Goal: Task Accomplishment & Management: Manage account settings

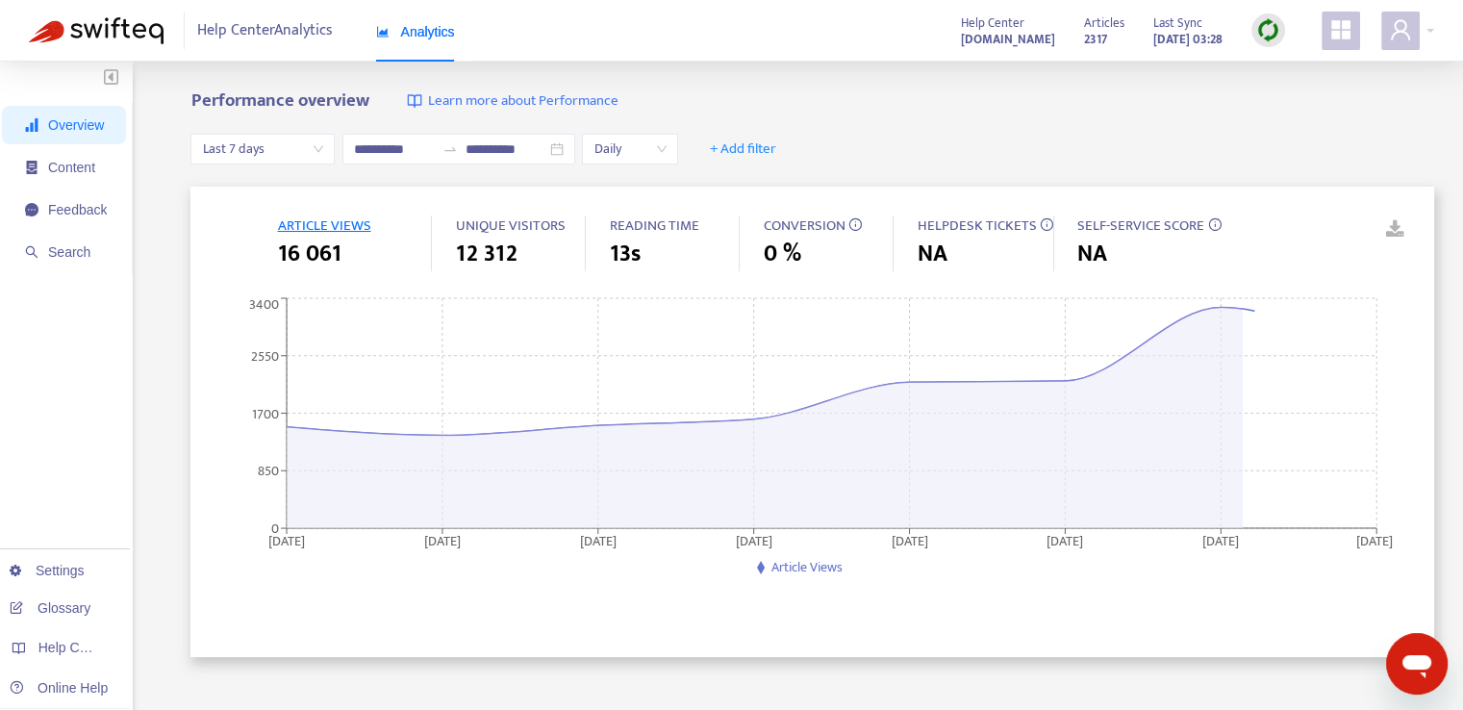
click at [1423, 660] on icon "Открыть окно обмена сообщениями" at bounding box center [1417, 666] width 29 height 23
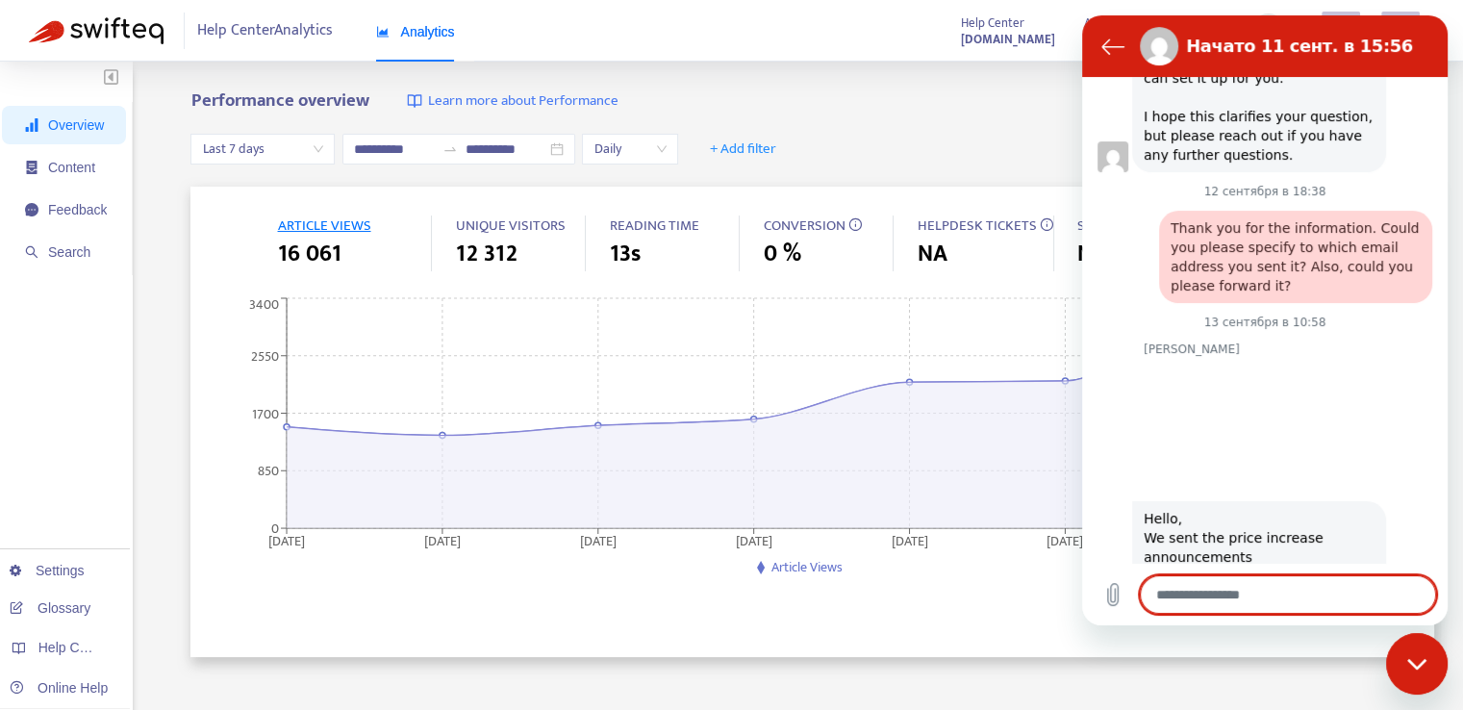
scroll to position [1785, 0]
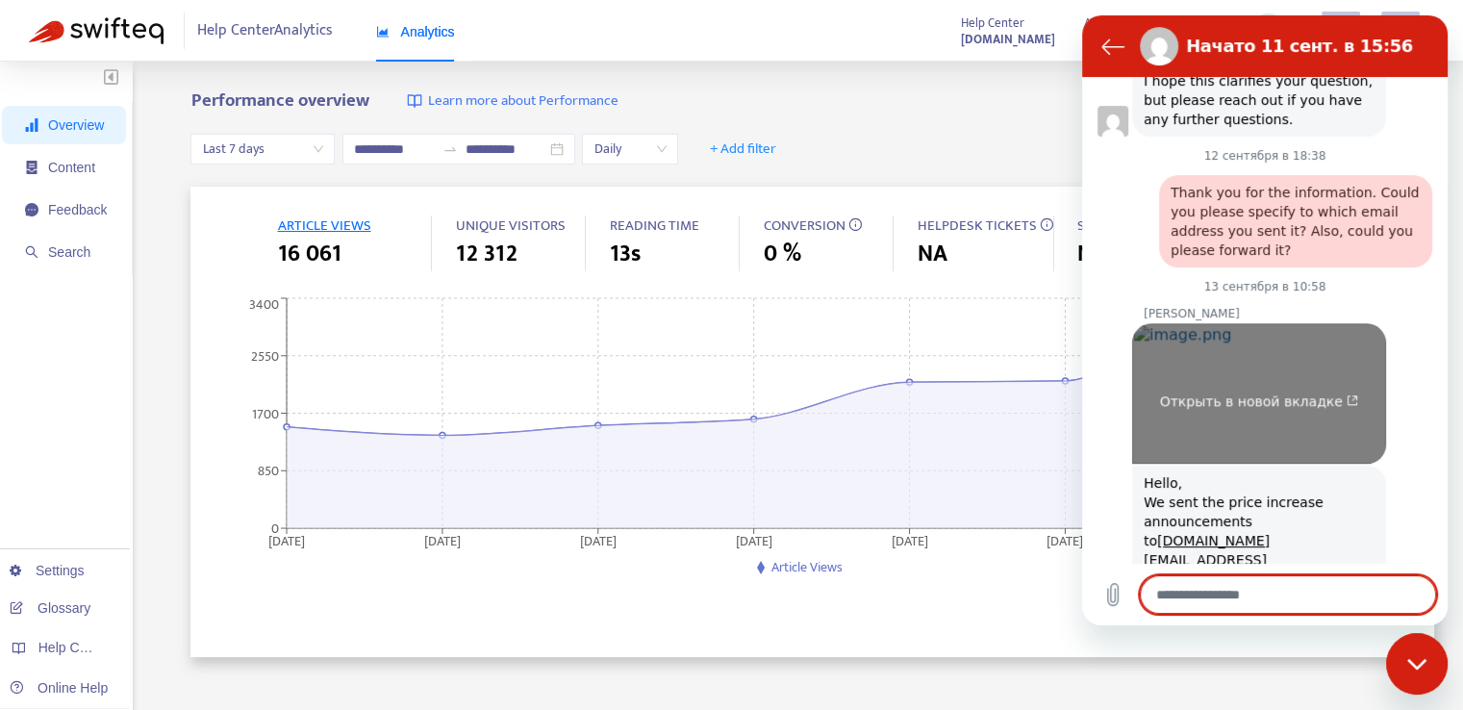
click at [1227, 323] on link "Открыть в новой вкладке" at bounding box center [1259, 393] width 254 height 140
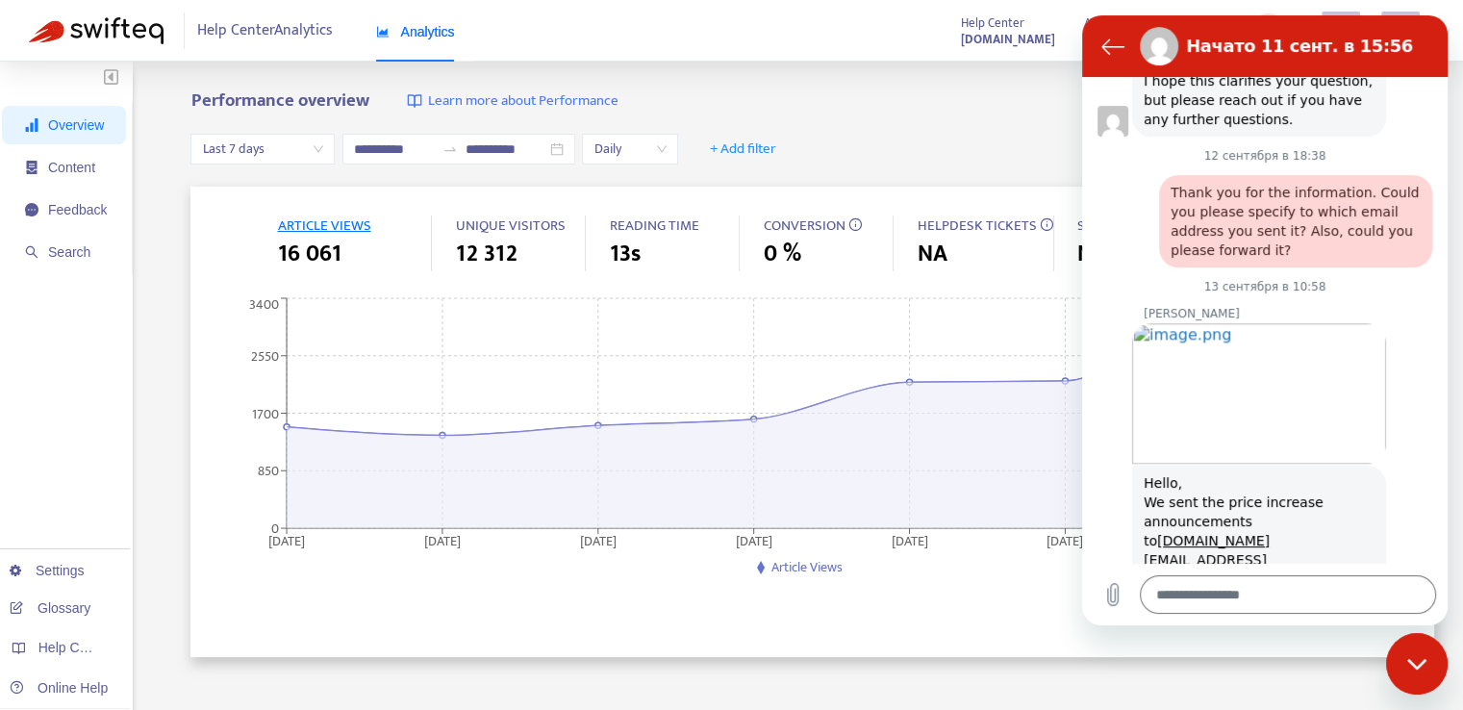
click at [1026, 106] on div "Performance overview Learn more about Performance" at bounding box center [812, 101] width 1244 height 22
click at [1107, 39] on icon "Вернуться к списку разговоров" at bounding box center [1112, 46] width 23 height 23
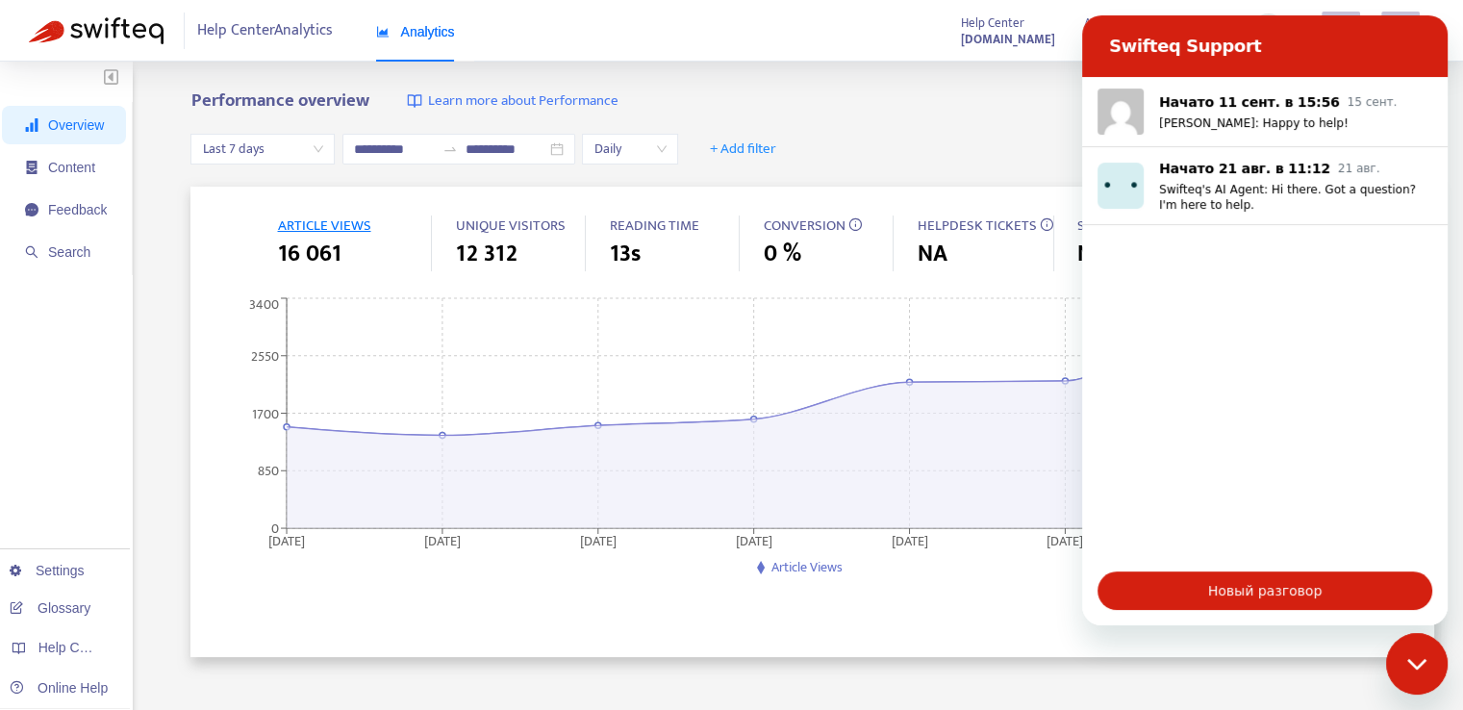
click at [1427, 684] on div "Закрыть окно обмена сообщениями" at bounding box center [1417, 664] width 58 height 58
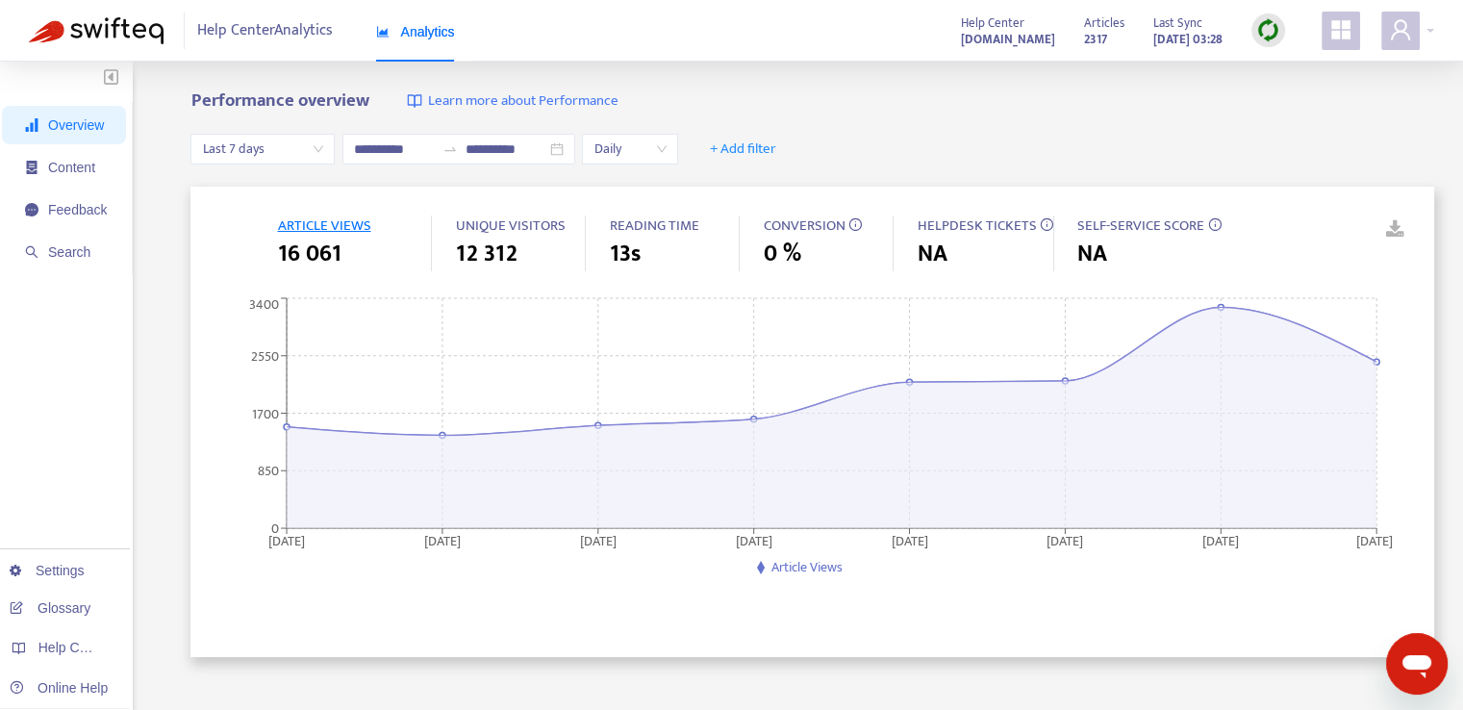
click at [1438, 32] on div "Help Center Analytics Analytics Help Center [DOMAIN_NAME] Articles 2317 Last Sy…" at bounding box center [731, 31] width 1463 height 62
click at [1426, 26] on div at bounding box center [1407, 31] width 53 height 38
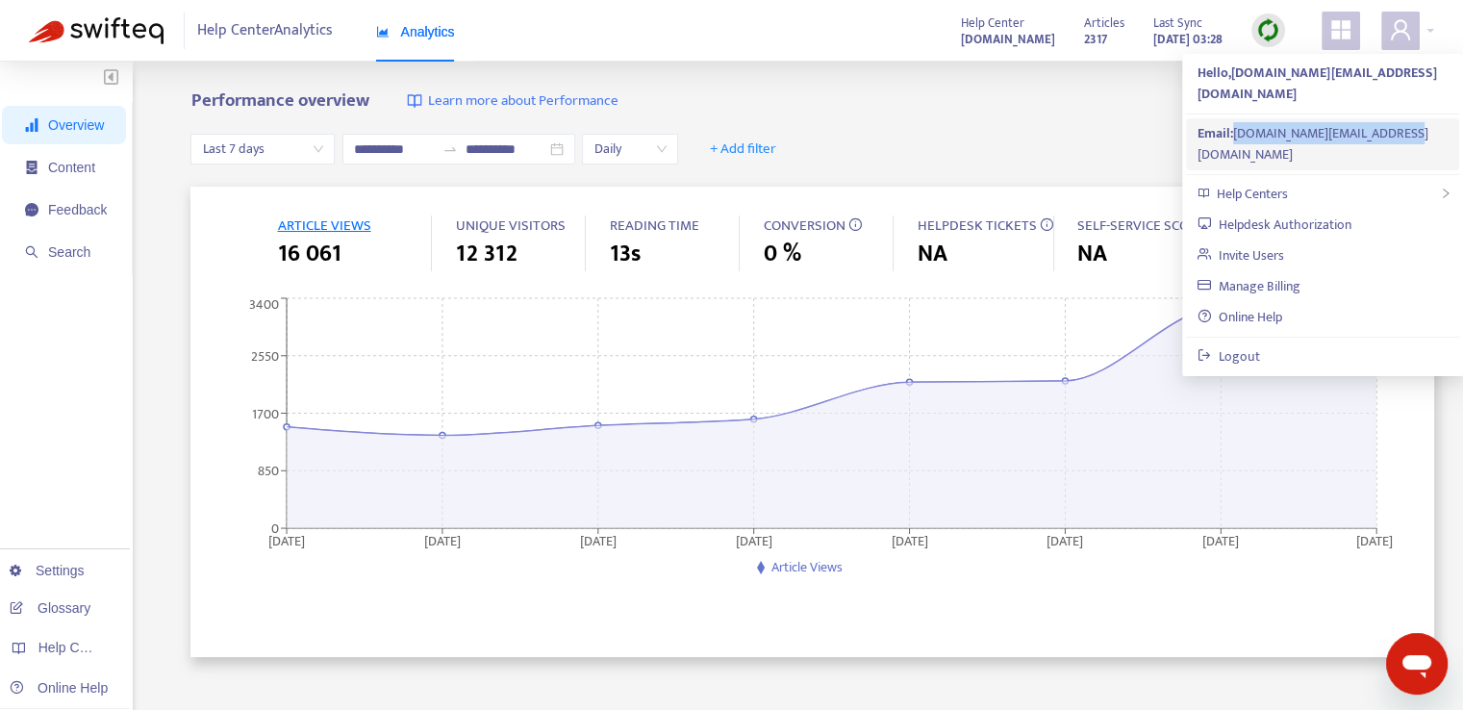
drag, startPoint x: 1422, startPoint y: 110, endPoint x: 1235, endPoint y: 116, distance: 186.7
click at [1235, 118] on li "Email: [DOMAIN_NAME][EMAIL_ADDRESS][DOMAIN_NAME]" at bounding box center [1322, 144] width 273 height 52
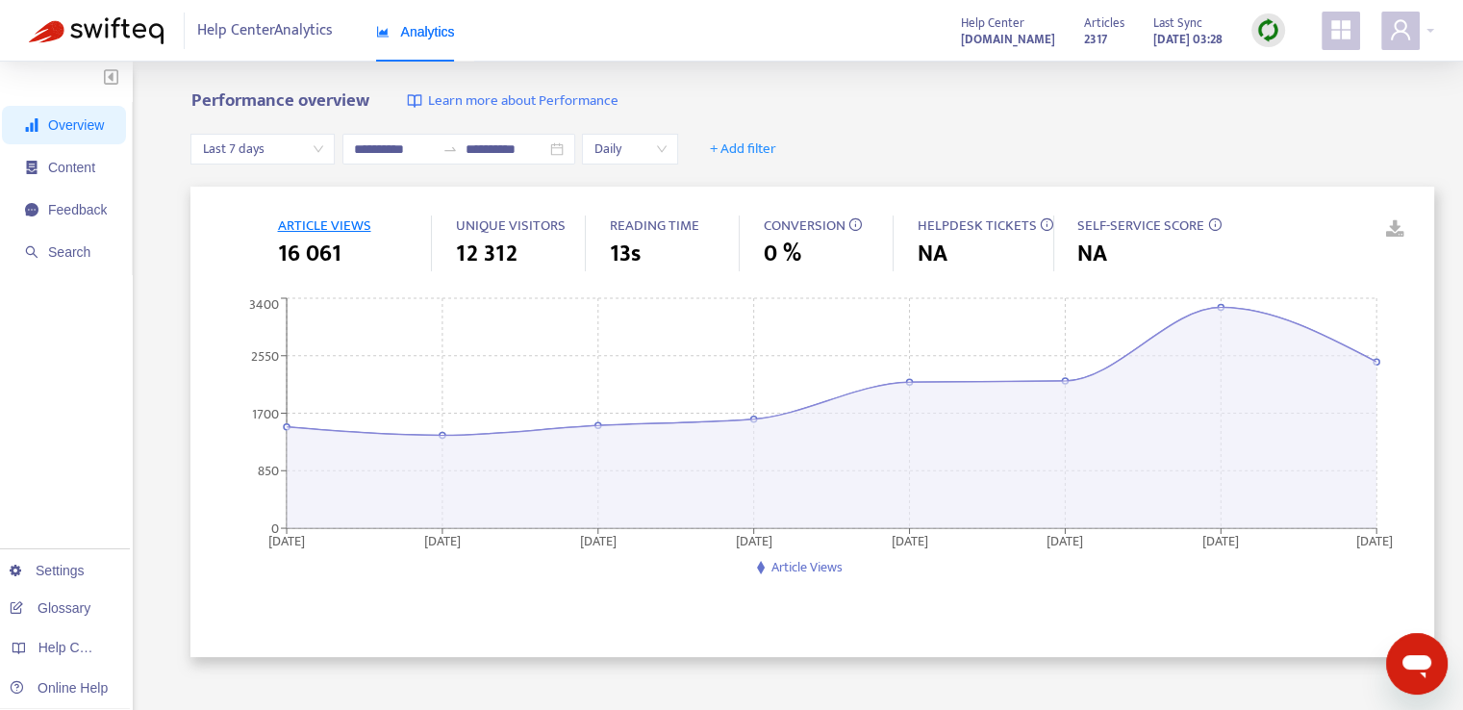
copy div "[DOMAIN_NAME][EMAIL_ADDRESS][DOMAIN_NAME]"
click at [1426, 22] on div at bounding box center [1407, 31] width 53 height 38
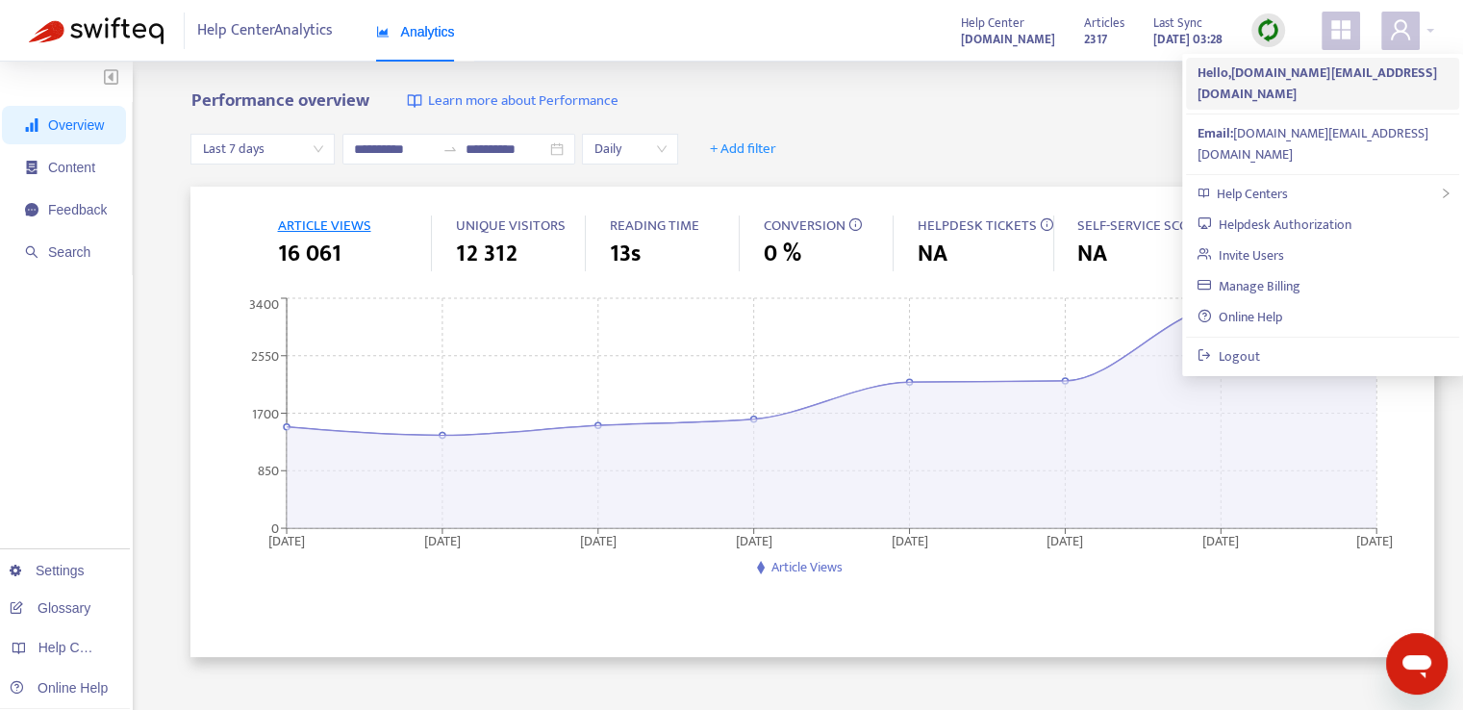
click at [1323, 75] on strong "Hello, [DOMAIN_NAME][EMAIL_ADDRESS][DOMAIN_NAME]" at bounding box center [1318, 83] width 240 height 43
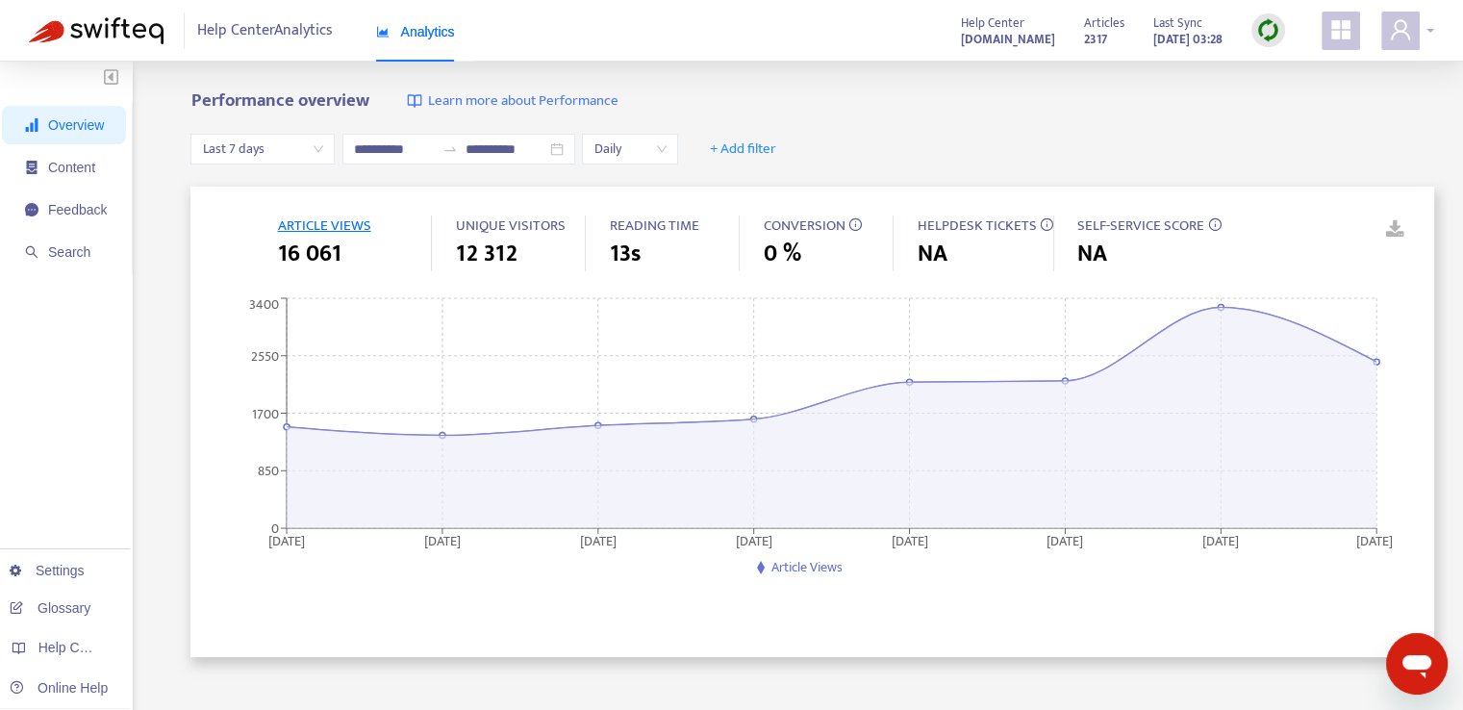
click at [1424, 21] on div at bounding box center [1407, 31] width 53 height 38
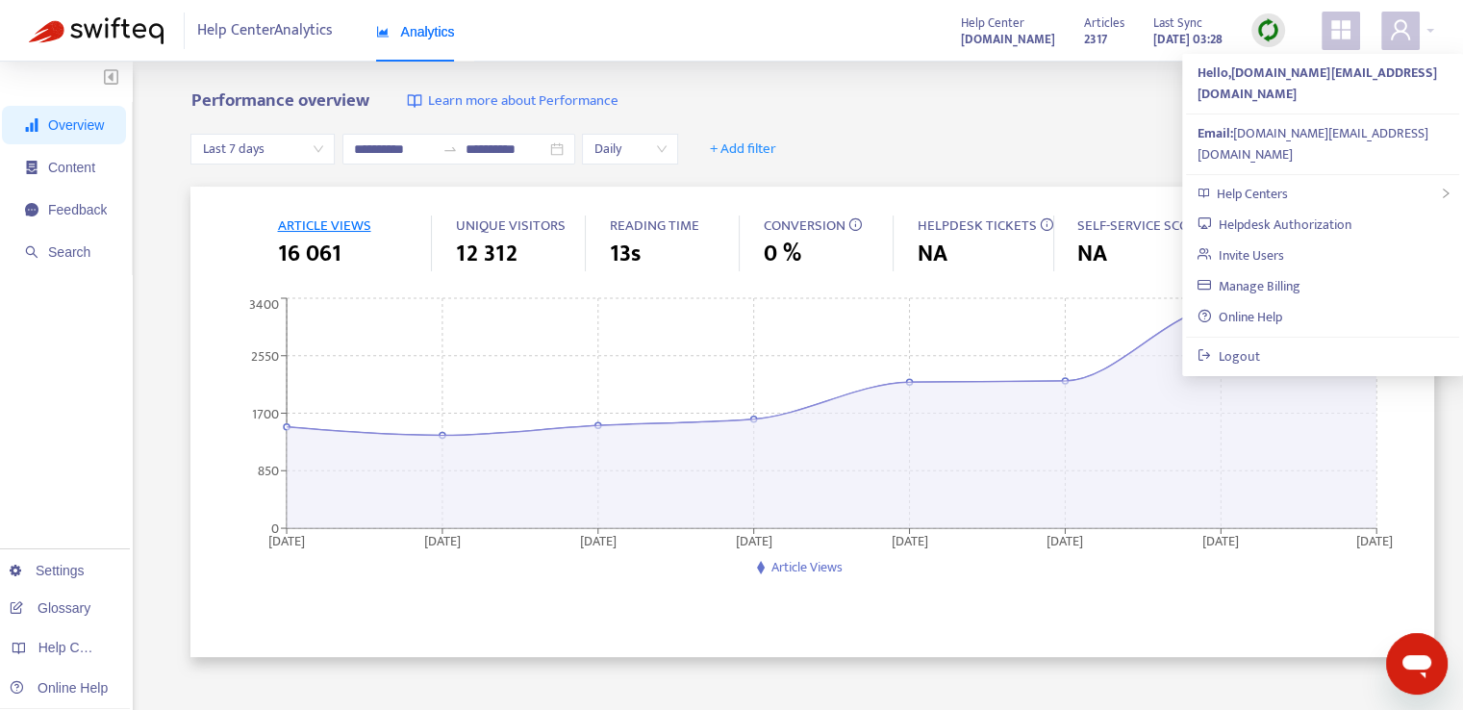
click at [1347, 22] on icon "appstore" at bounding box center [1340, 29] width 19 height 19
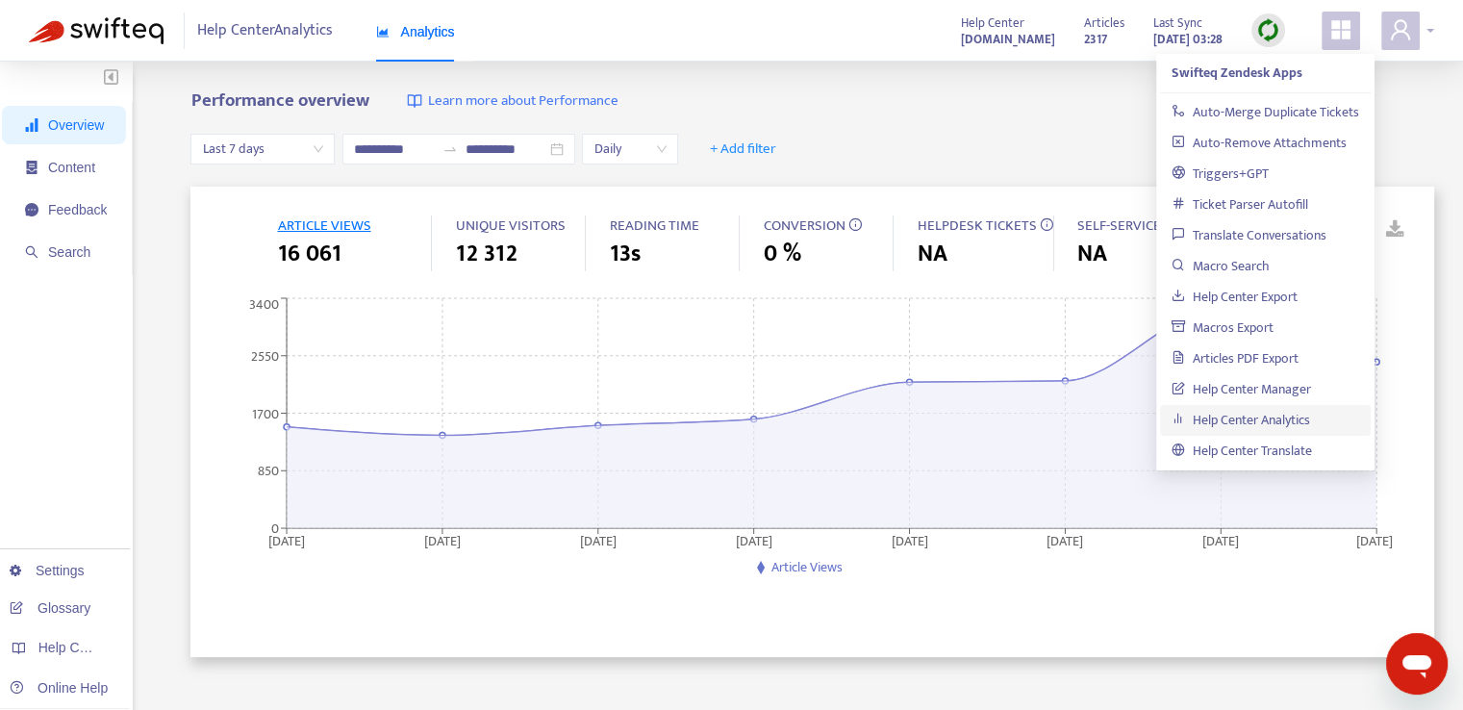
click at [1404, 23] on icon "user" at bounding box center [1400, 29] width 19 height 20
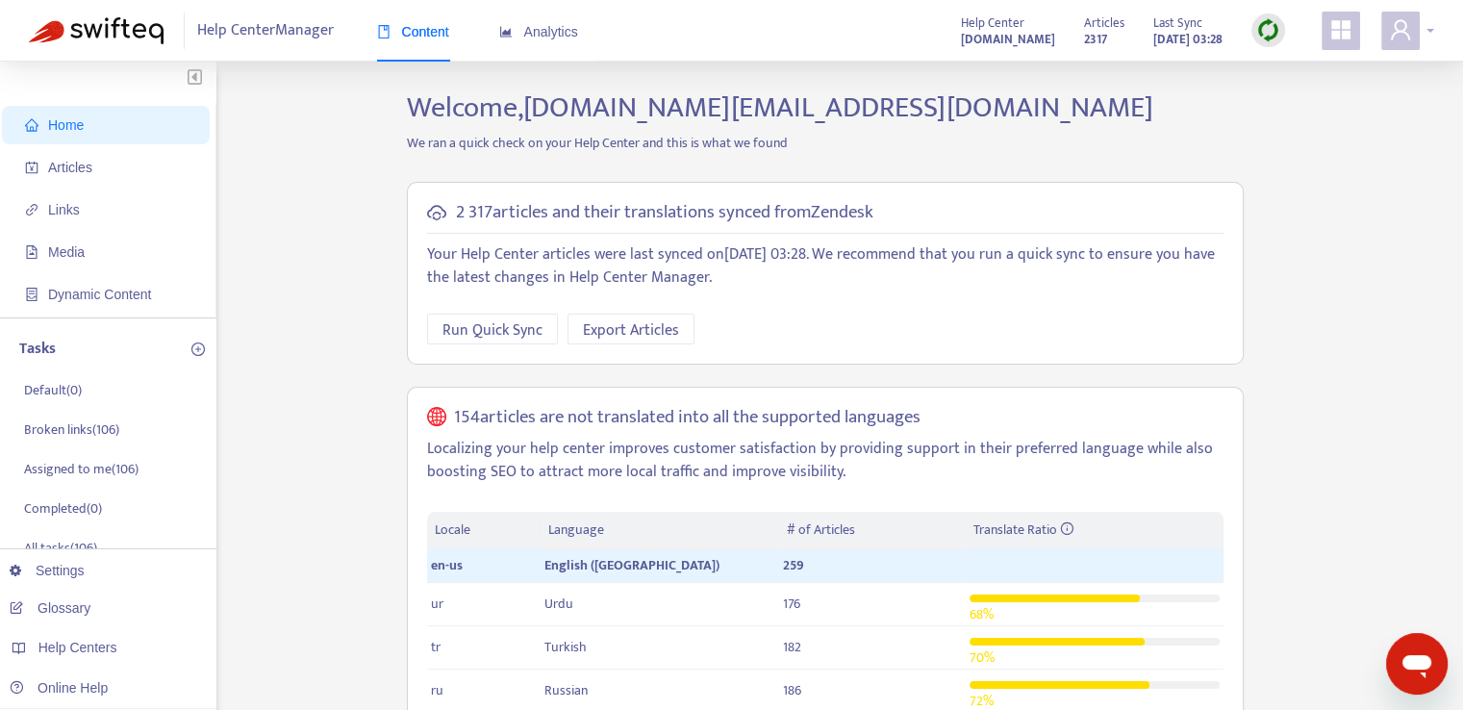
click at [1431, 27] on div at bounding box center [1407, 31] width 53 height 38
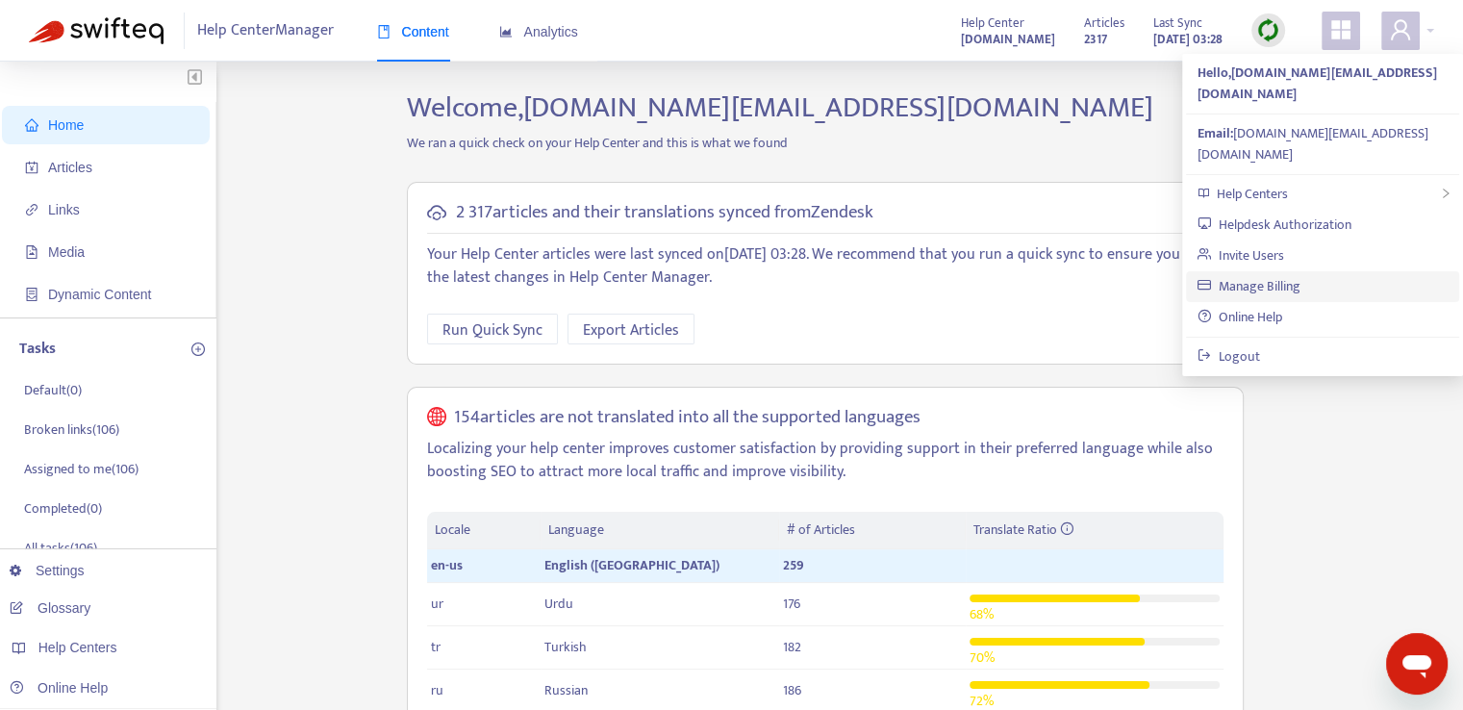
click at [1290, 275] on link "Manage Billing" at bounding box center [1249, 286] width 103 height 22
